Goal: Find contact information: Obtain details needed to contact an individual or organization

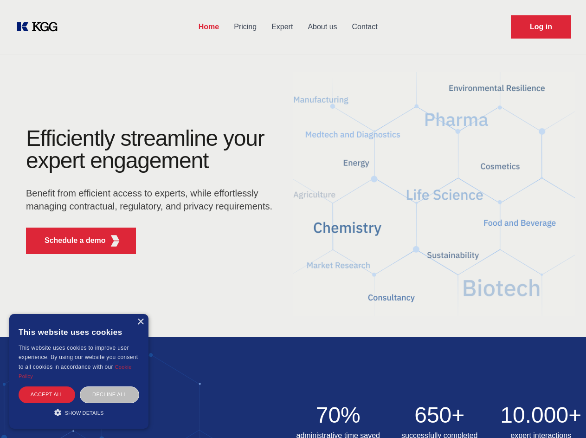
click at [293, 219] on div "Efficiently streamline your expert engagement Benefit from efficient access to …" at bounding box center [152, 194] width 282 height 134
click at [70, 240] on p "Schedule a demo" at bounding box center [75, 240] width 61 height 11
click at [140, 322] on div "× This website uses cookies This website uses cookies to improve user experienc…" at bounding box center [78, 371] width 139 height 115
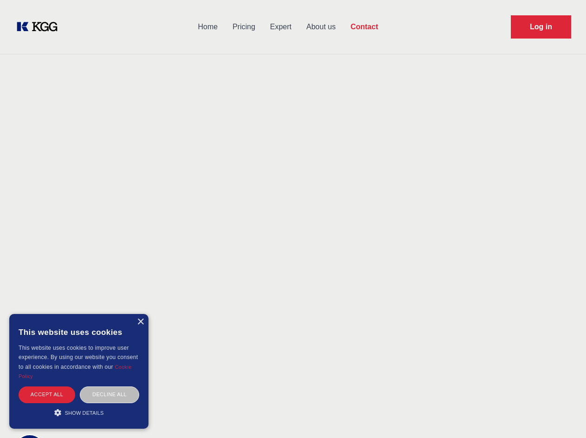
click at [47, 394] on div "Accept all" at bounding box center [47, 394] width 57 height 16
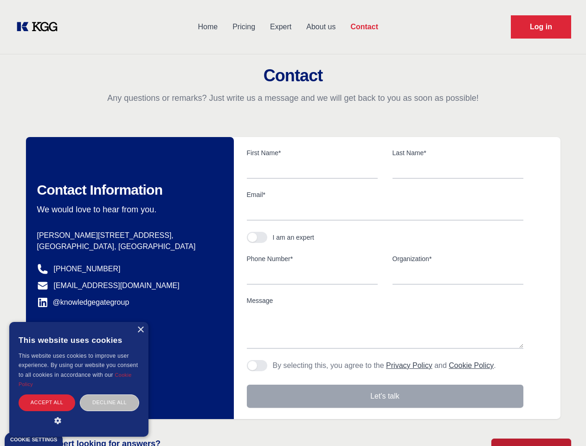
click at [110, 394] on div "Decline all" at bounding box center [109, 402] width 59 height 16
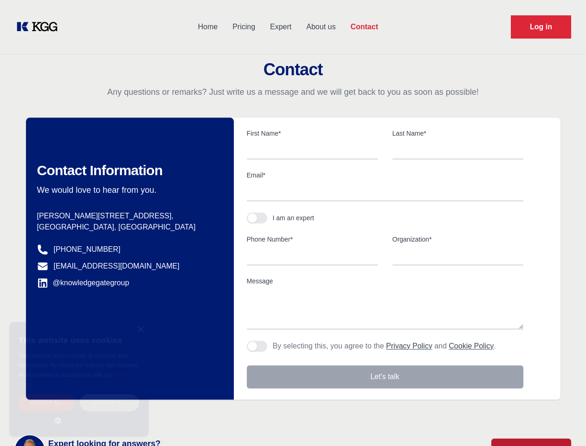
click at [79, 412] on main "Contact Any questions or remarks? Just write us a message and we will get back …" at bounding box center [293, 241] width 586 height 483
